Goal: Task Accomplishment & Management: Manage account settings

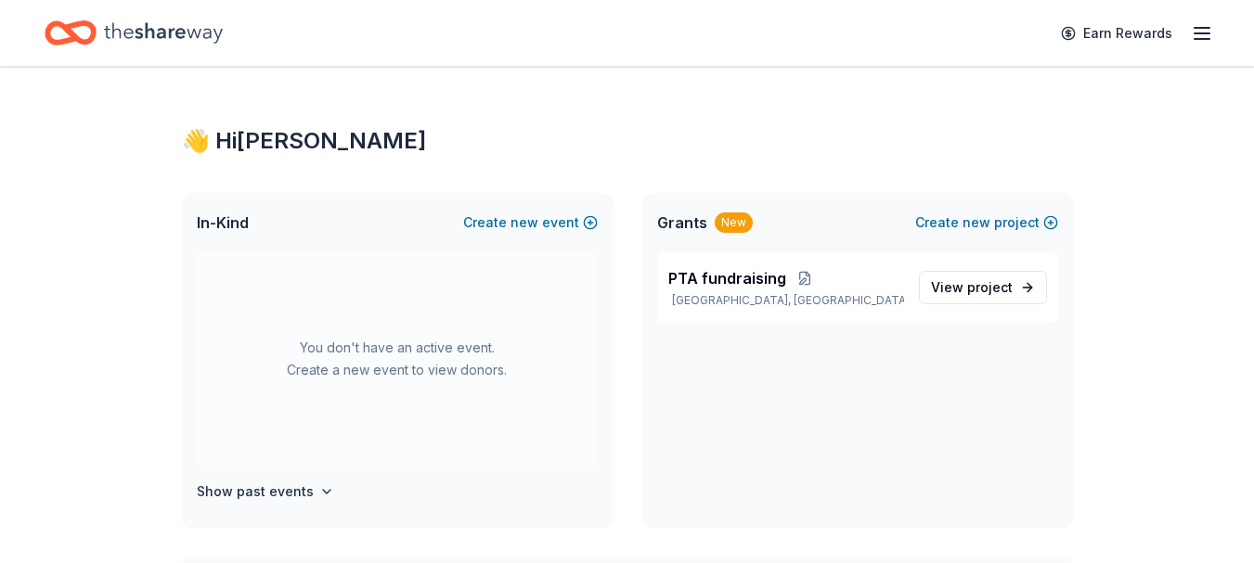
click at [1210, 41] on icon "button" at bounding box center [1201, 33] width 22 height 22
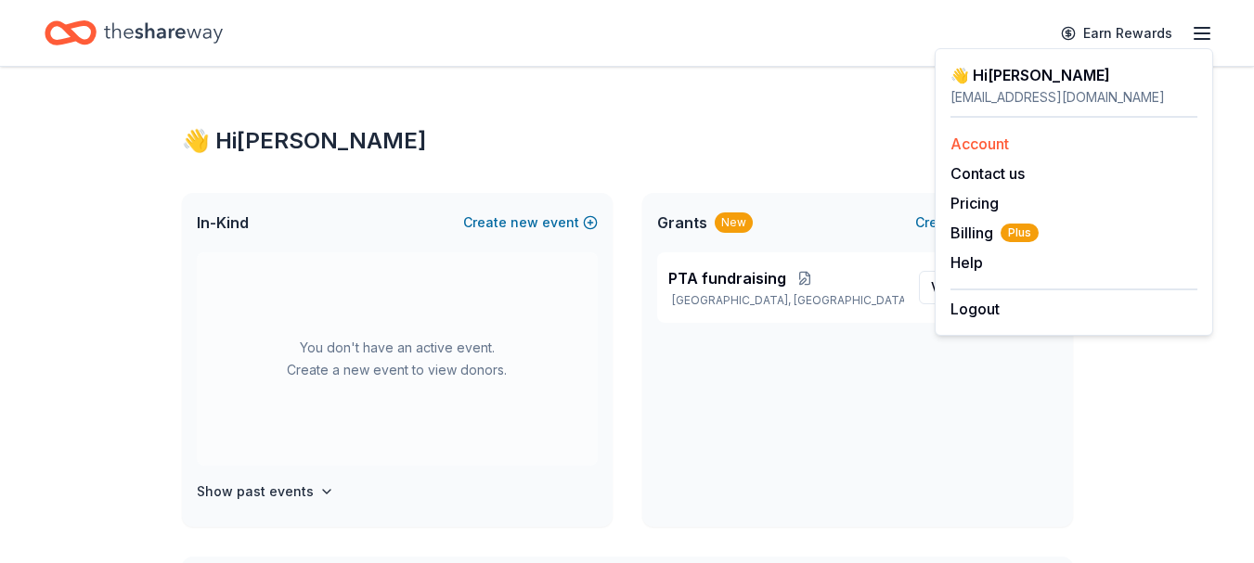
click at [979, 140] on link "Account" at bounding box center [979, 144] width 58 height 19
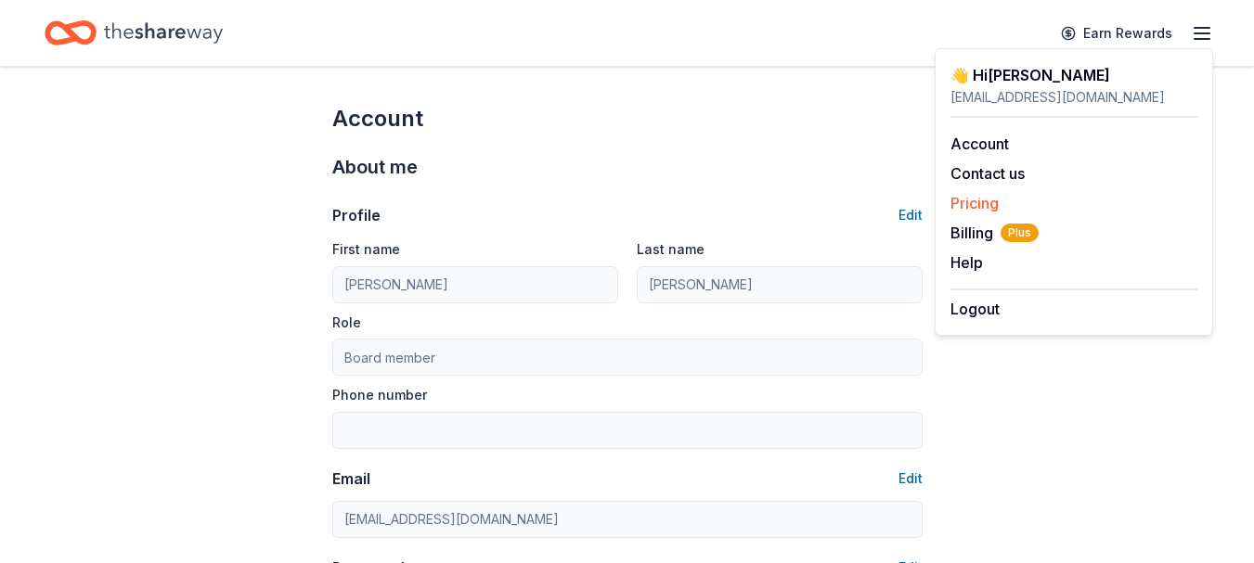
click at [985, 199] on link "Pricing" at bounding box center [974, 203] width 48 height 19
click at [979, 238] on span "Billing Plus" at bounding box center [994, 233] width 88 height 22
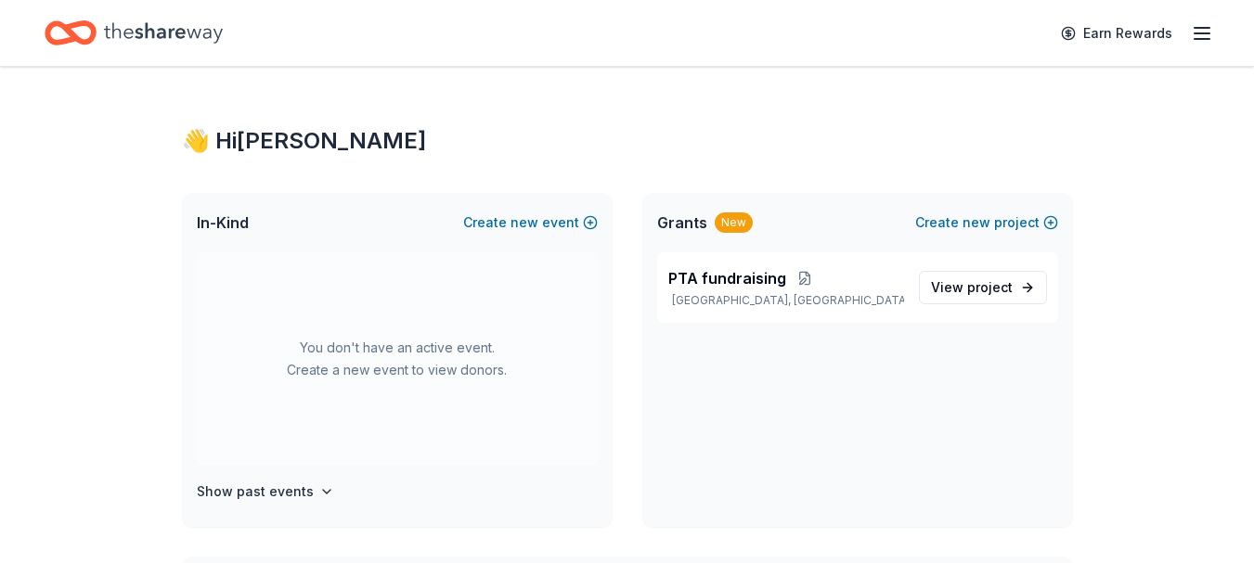
click at [1209, 30] on icon "button" at bounding box center [1201, 33] width 22 height 22
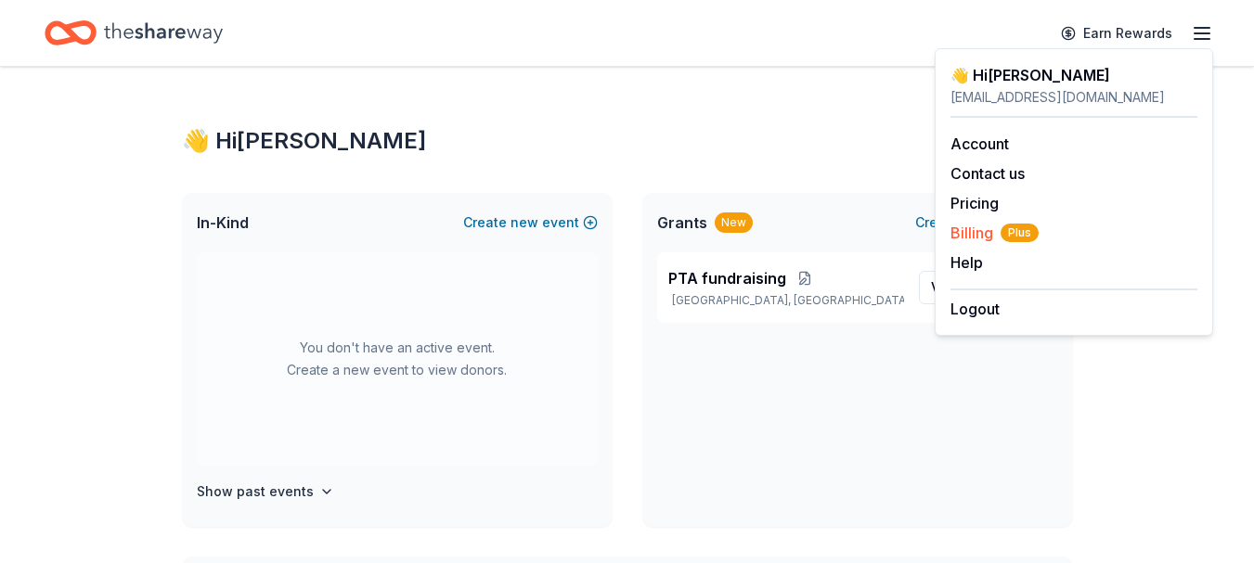
click at [978, 232] on span "Billing Plus" at bounding box center [994, 233] width 88 height 22
